Goal: Find contact information: Find contact information

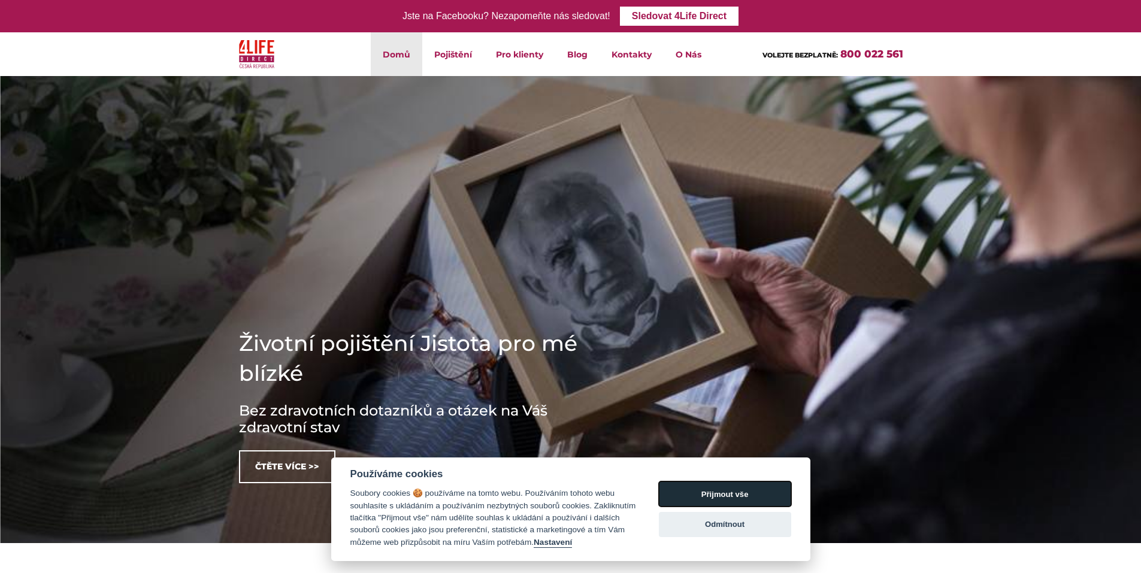
click at [721, 495] on button "Přijmout vše" at bounding box center [725, 494] width 132 height 25
checkbox input "true"
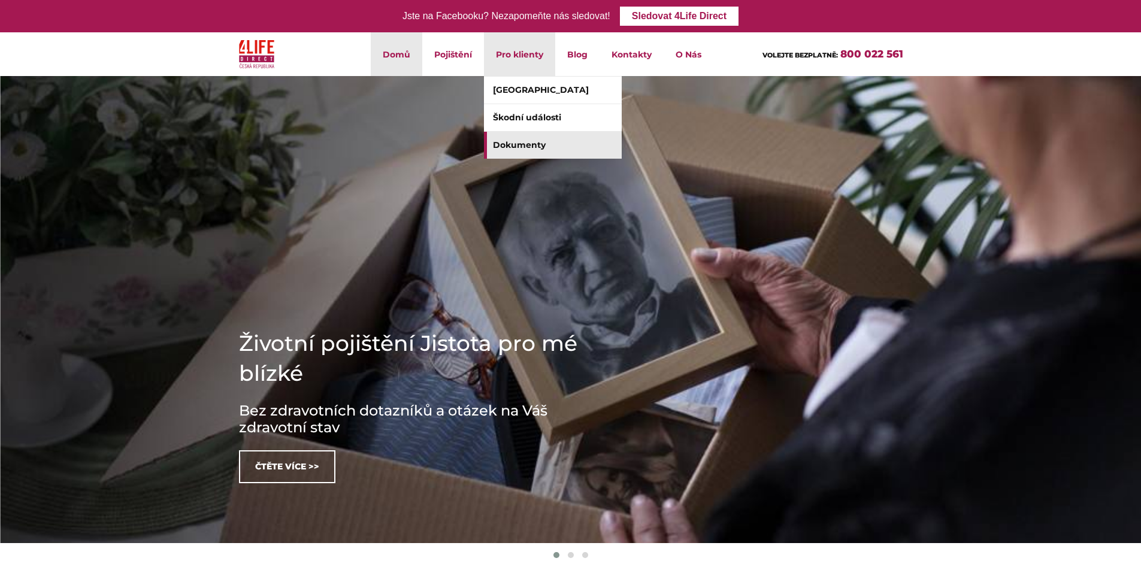
click at [527, 149] on link "Dokumenty" at bounding box center [553, 145] width 138 height 27
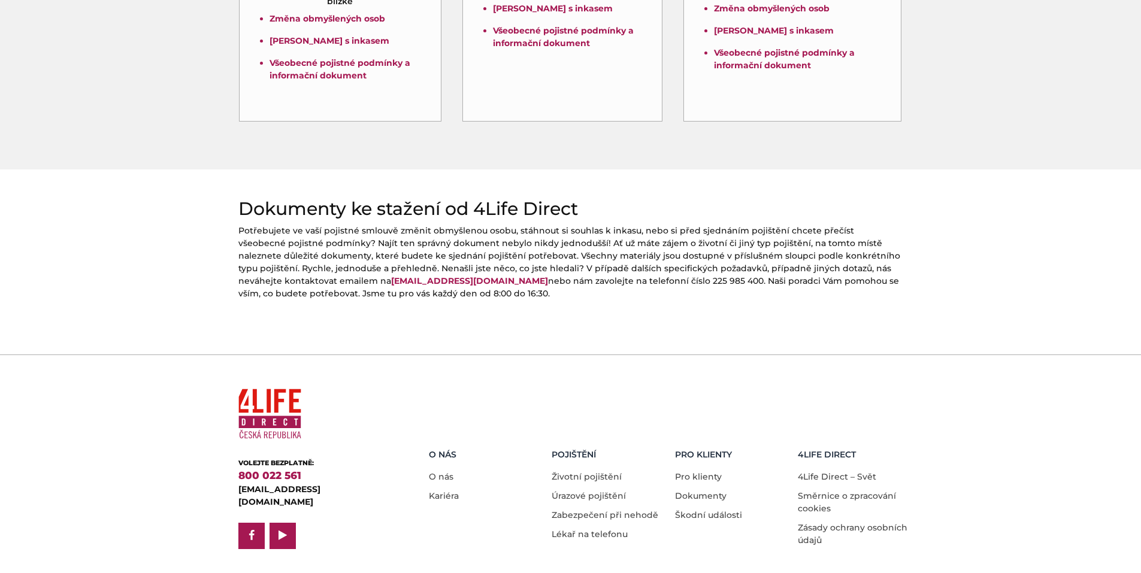
scroll to position [461, 0]
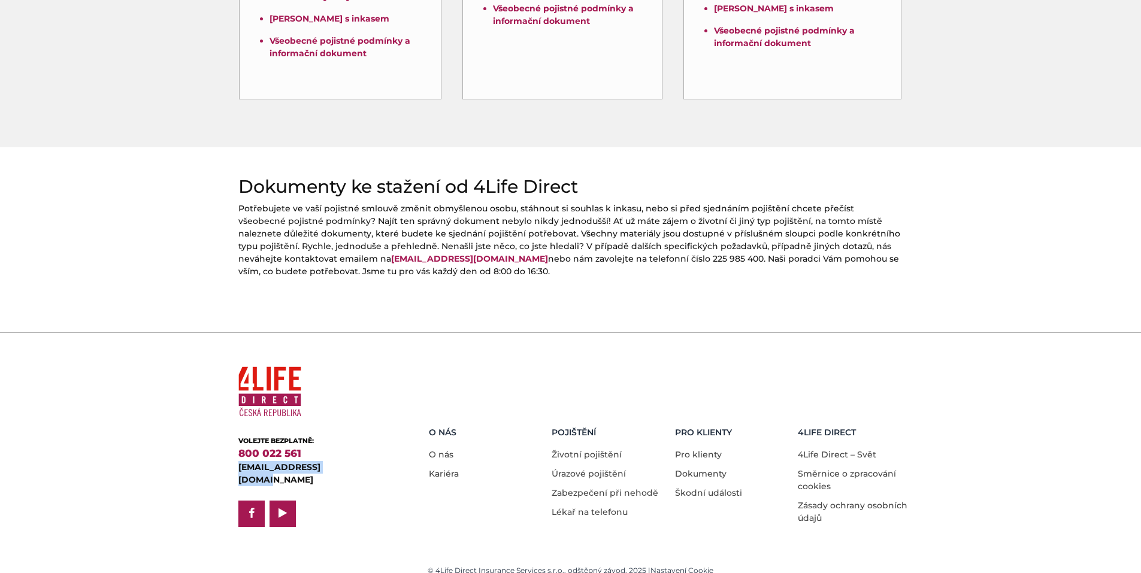
drag, startPoint x: 231, startPoint y: 467, endPoint x: 335, endPoint y: 474, distance: 103.8
click at [335, 474] on div "VOLEJTE BEZPLATNĚ: 800 022 561 klient@4lifedirect.cz facebook play" at bounding box center [314, 445] width 171 height 166
copy link "[EMAIL_ADDRESS][DOMAIN_NAME]"
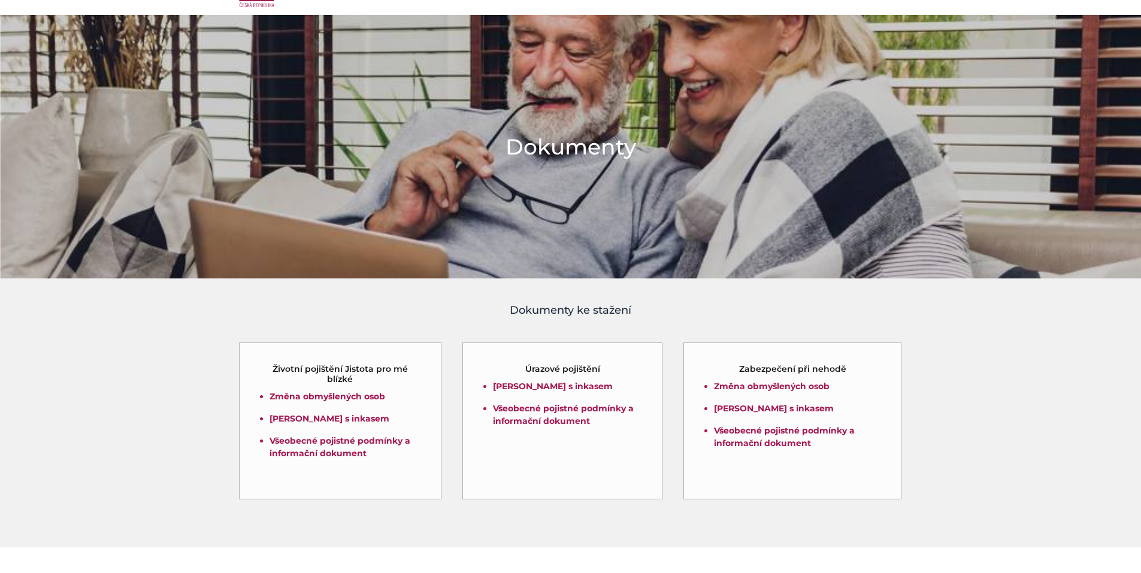
scroll to position [0, 0]
